Goal: Information Seeking & Learning: Learn about a topic

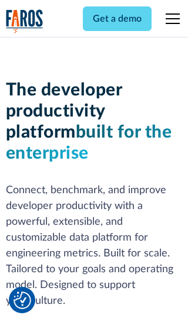
scroll to position [177, 0]
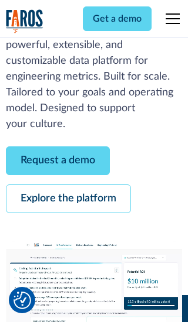
click at [57, 161] on link "Request a demo" at bounding box center [58, 161] width 104 height 29
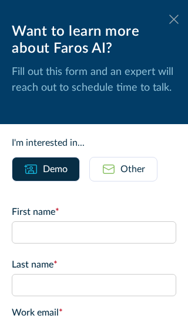
click at [174, 19] on icon at bounding box center [173, 19] width 9 height 9
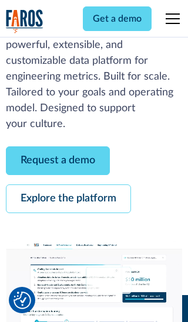
scroll to position [215, 0]
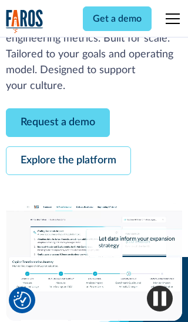
click at [68, 161] on link "Explore the platform" at bounding box center [68, 161] width 125 height 29
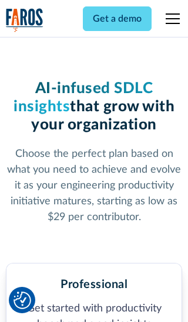
scroll to position [1822, 0]
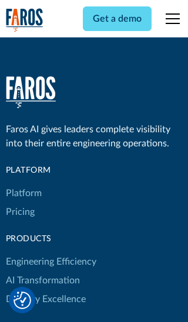
click at [23, 184] on link "Platform" at bounding box center [24, 193] width 36 height 19
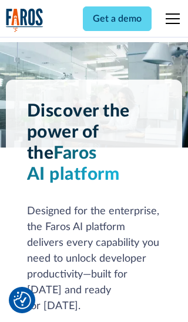
scroll to position [9188, 0]
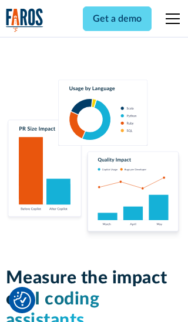
scroll to position [7253, 0]
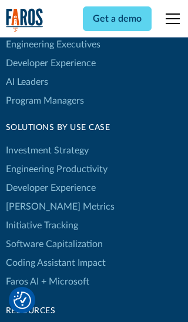
click at [35, 198] on link "[PERSON_NAME] Metrics" at bounding box center [60, 207] width 108 height 19
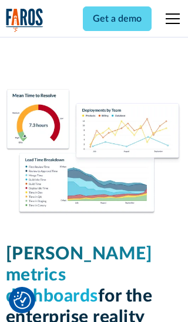
scroll to position [5139, 0]
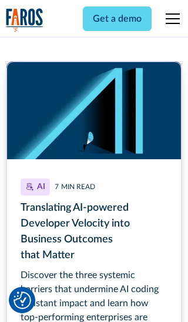
scroll to position [5303, 0]
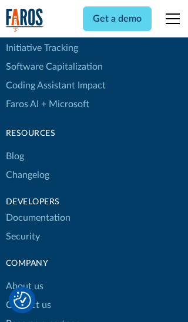
click at [27, 166] on link "Changelog" at bounding box center [27, 175] width 43 height 19
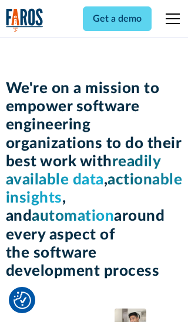
scroll to position [4048, 0]
